Goal: Task Accomplishment & Management: Use online tool/utility

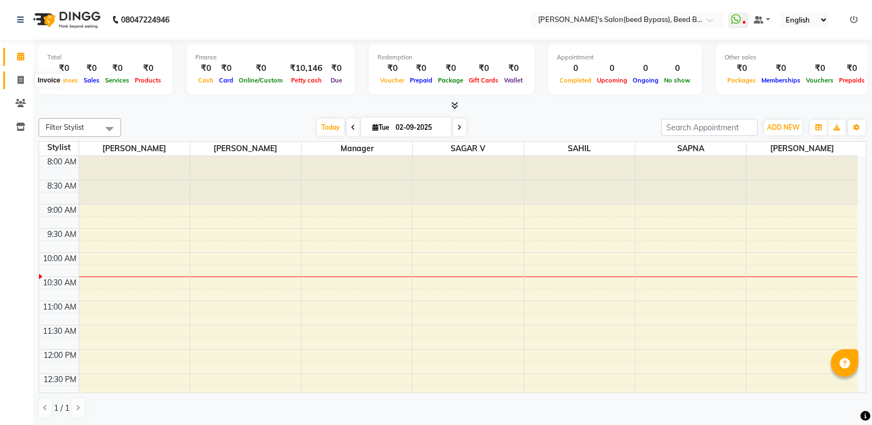
click at [20, 80] on icon at bounding box center [21, 80] width 6 height 8
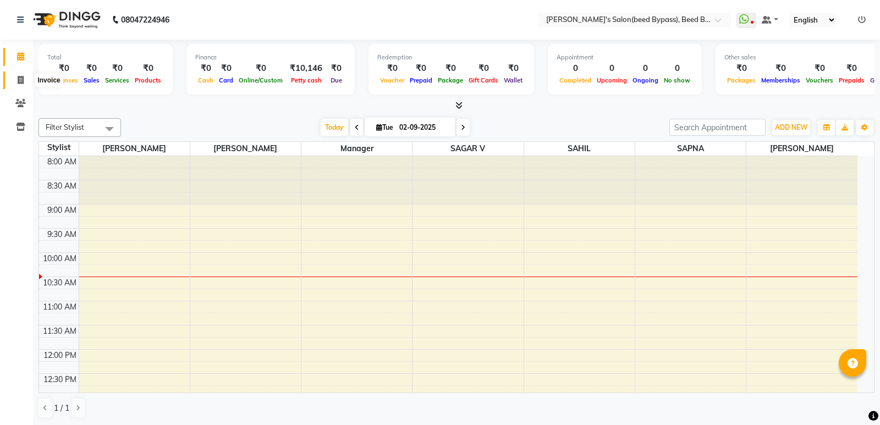
select select "service"
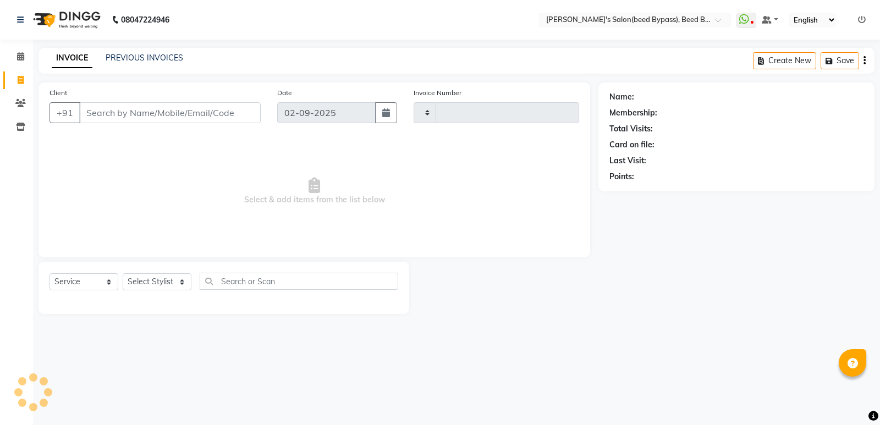
type input "2383"
select select "4176"
click at [188, 282] on select "Select Stylist" at bounding box center [157, 281] width 69 height 17
select select "28787"
click at [123, 273] on select "Select Stylist [PERSON_NAME] manager [PERSON_NAME] V sagar [PERSON_NAME] [PERSO…" at bounding box center [157, 281] width 69 height 17
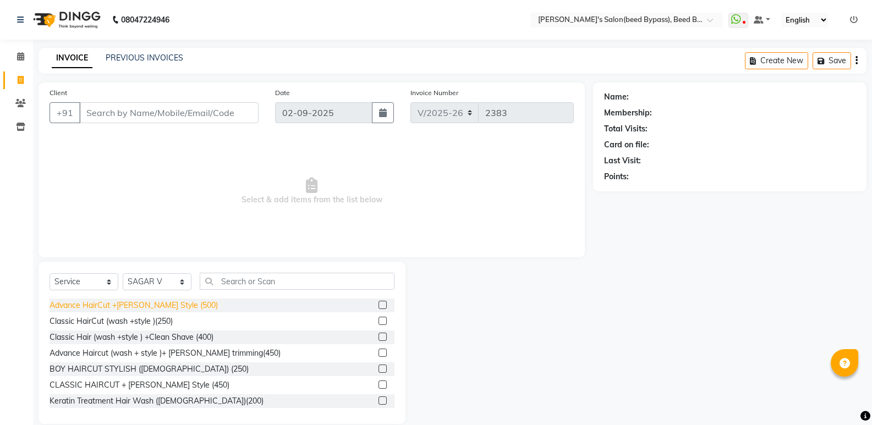
click at [154, 305] on div "Advance HairCut +[PERSON_NAME] Style (500)" at bounding box center [134, 306] width 168 height 12
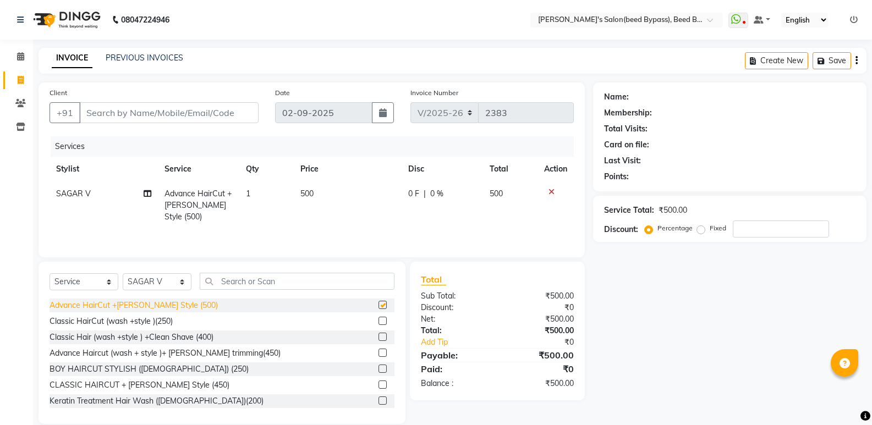
checkbox input "false"
click at [244, 113] on input "Client" at bounding box center [168, 112] width 179 height 21
type input "9"
type input "0"
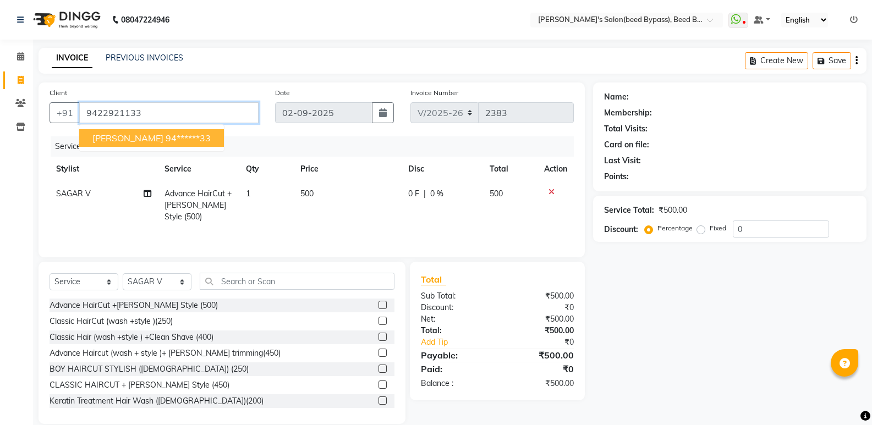
type input "9422921133"
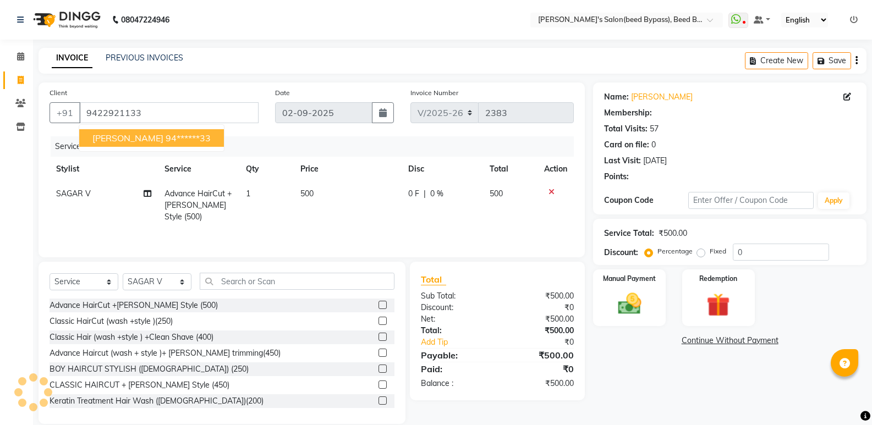
select select "1: Object"
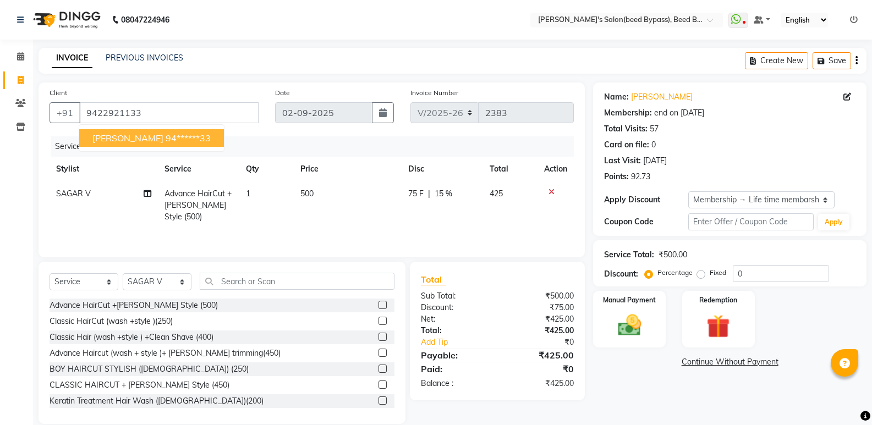
click at [176, 139] on ngb-highlight "94******33" at bounding box center [188, 138] width 45 height 11
type input "94******33"
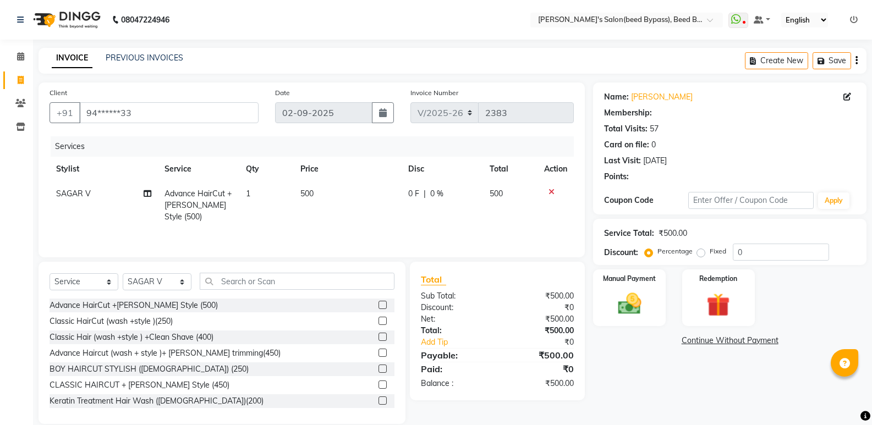
select select "1: Object"
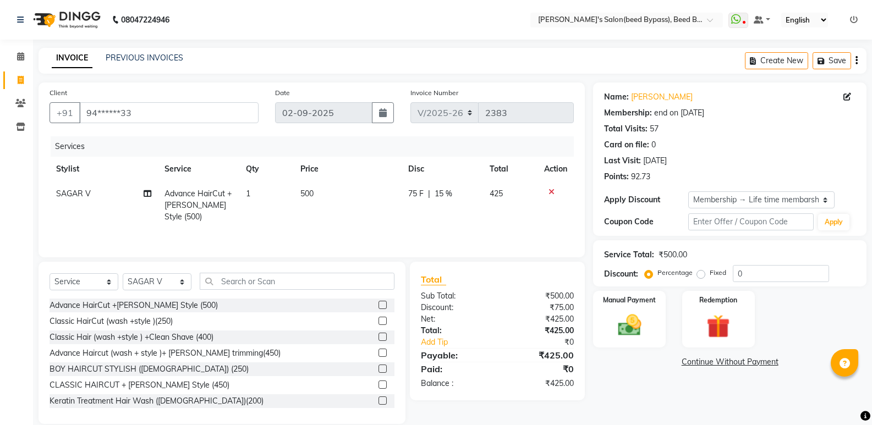
type input "15"
click at [635, 322] on img at bounding box center [629, 325] width 39 height 28
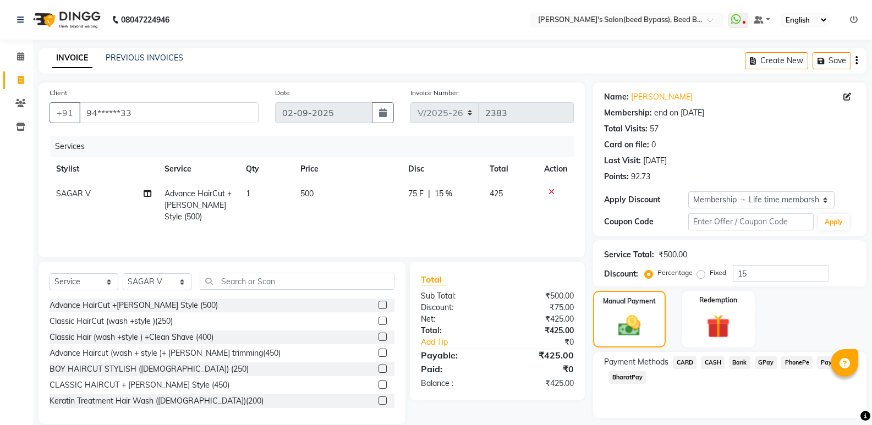
click at [784, 363] on span "PhonePe" at bounding box center [796, 363] width 31 height 13
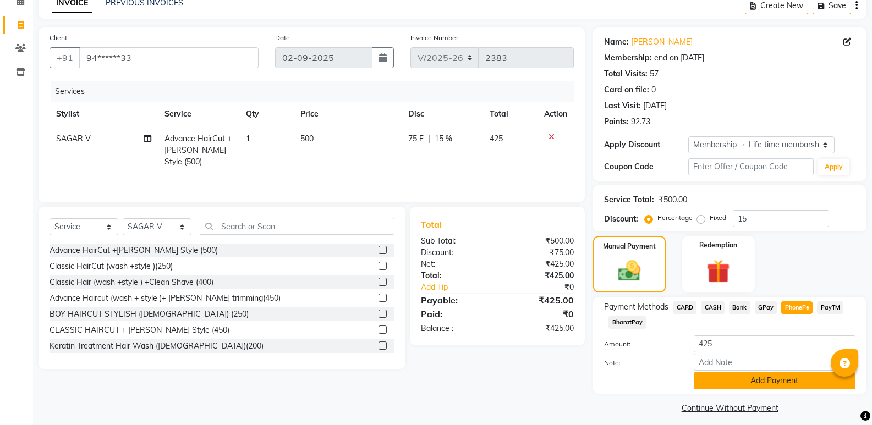
click at [780, 383] on button "Add Payment" at bounding box center [775, 380] width 162 height 17
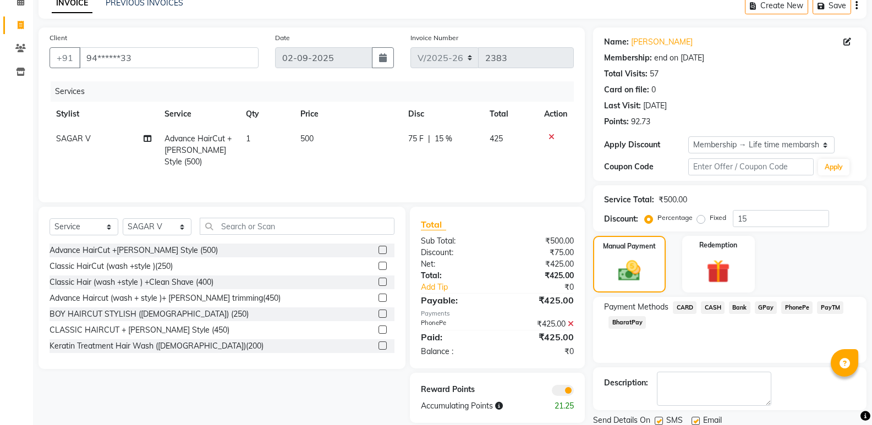
scroll to position [94, 0]
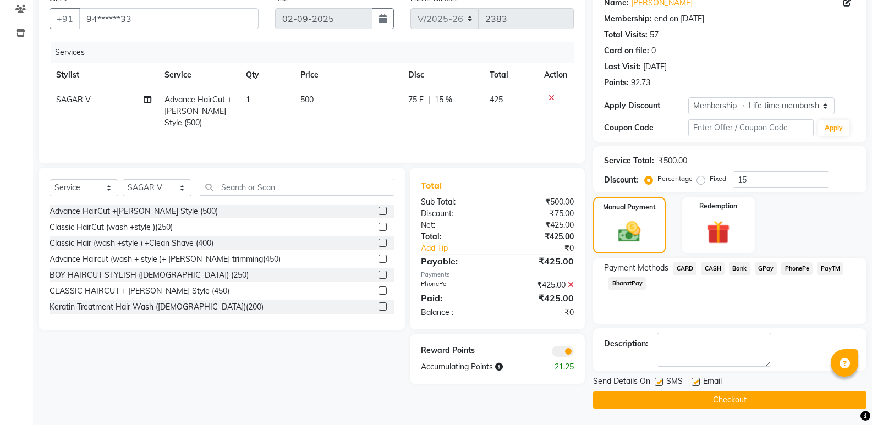
click at [768, 401] on button "Checkout" at bounding box center [729, 400] width 273 height 17
